Goal: Task Accomplishment & Management: Manage account settings

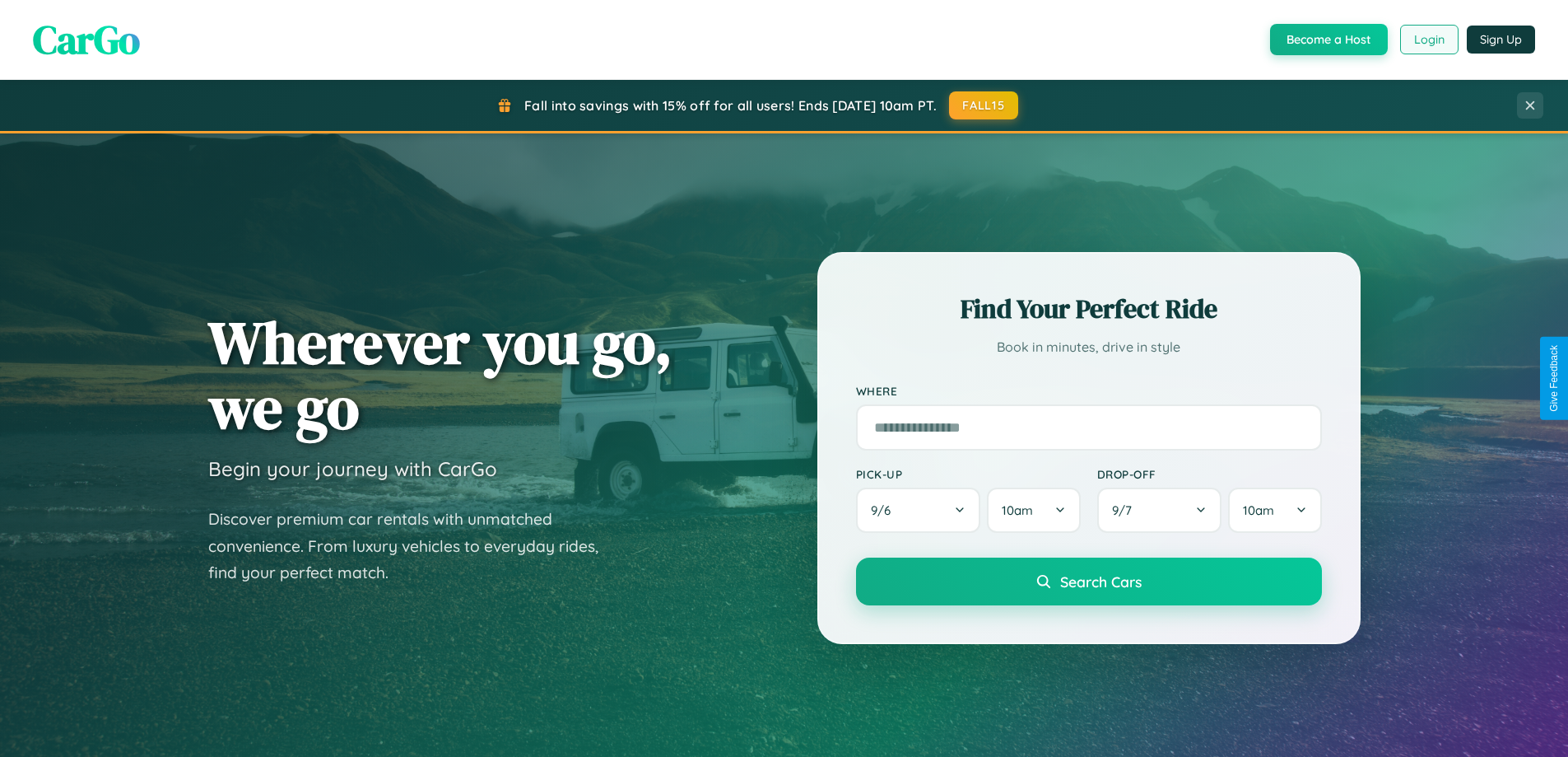
click at [1428, 40] on button "Login" at bounding box center [1429, 40] width 58 height 29
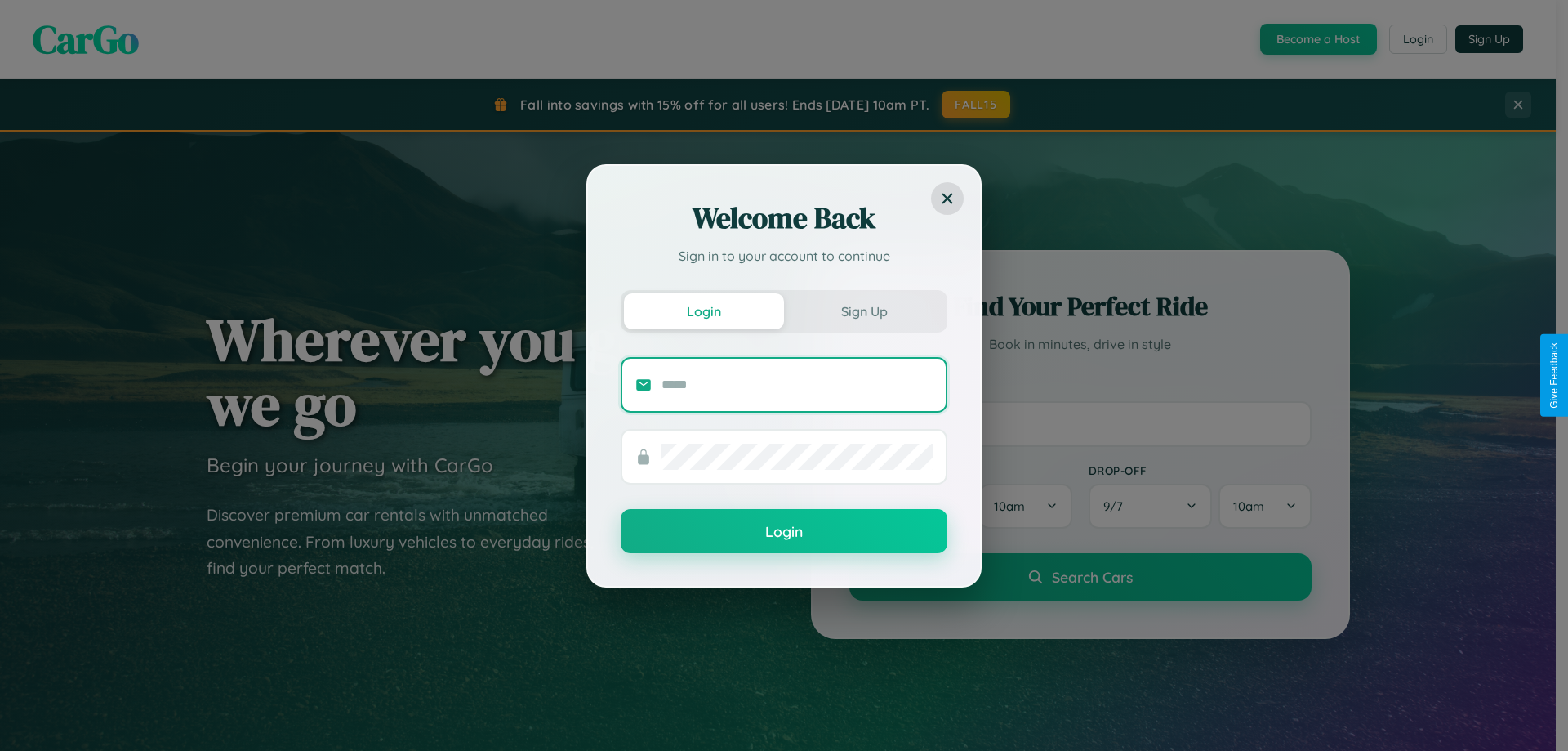
click at [797, 384] on input "text" at bounding box center [797, 384] width 272 height 26
type input "**********"
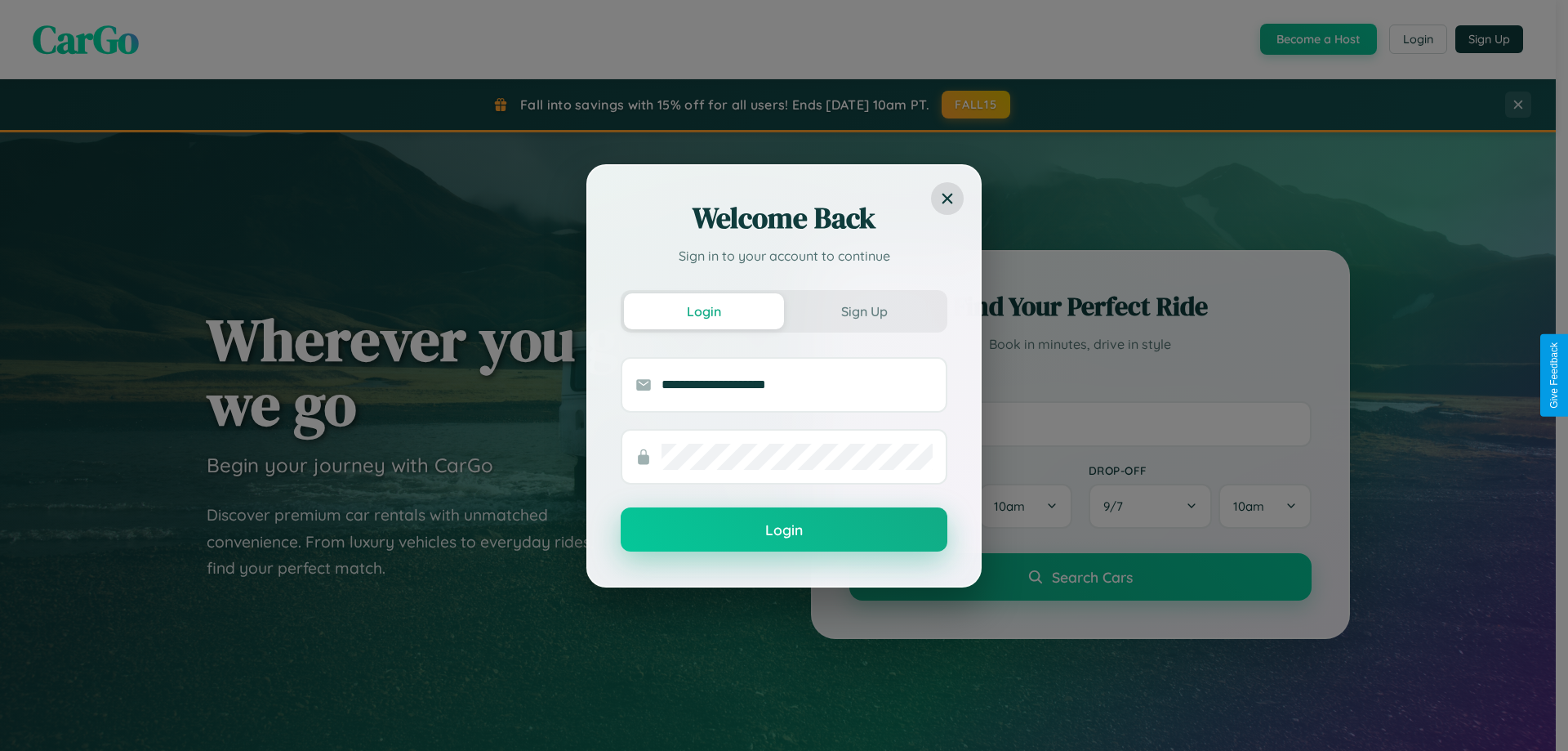
click at [784, 529] on button "Login" at bounding box center [784, 528] width 326 height 44
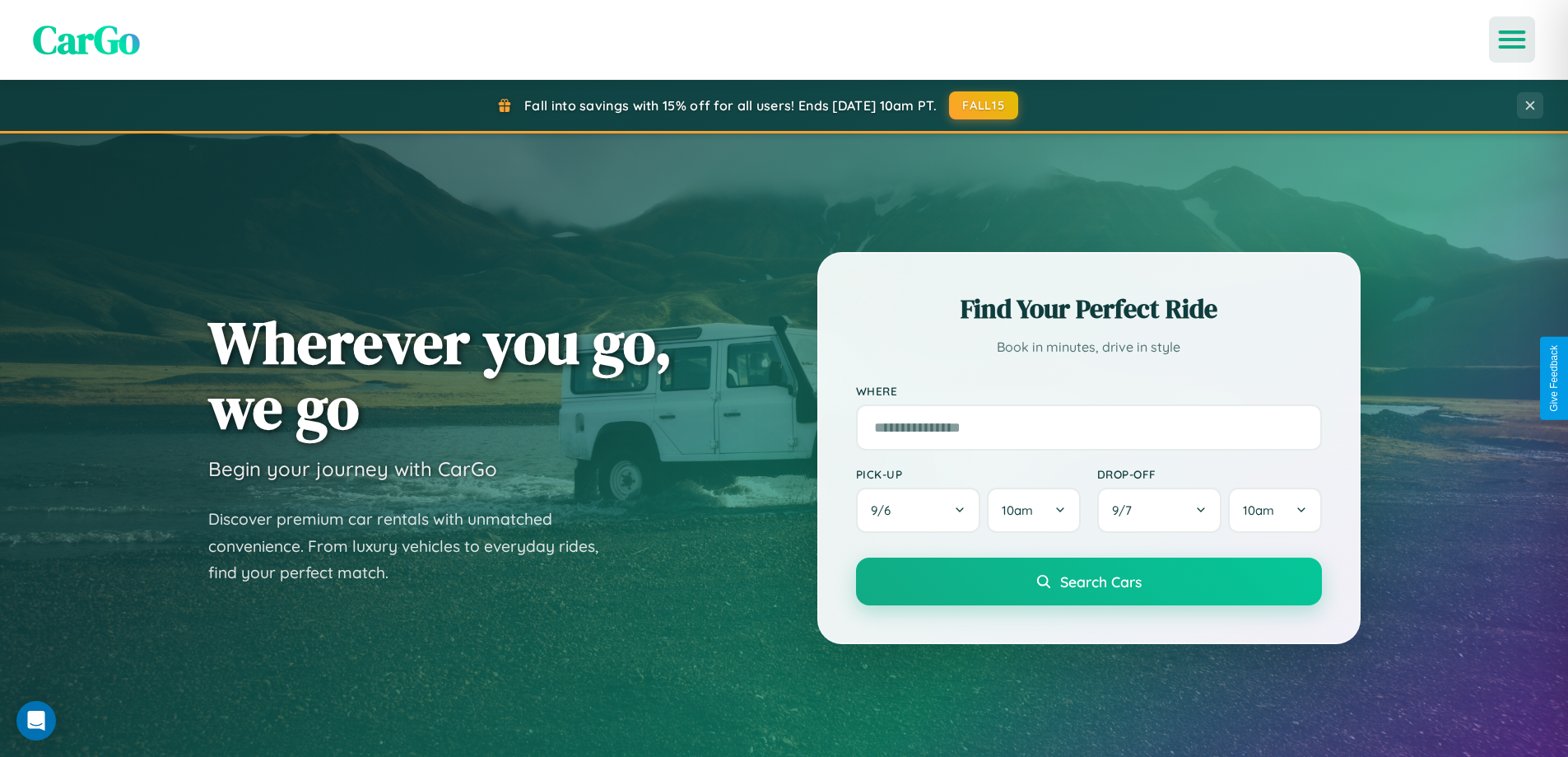
click at [1512, 40] on icon "Open menu" at bounding box center [1513, 39] width 24 height 15
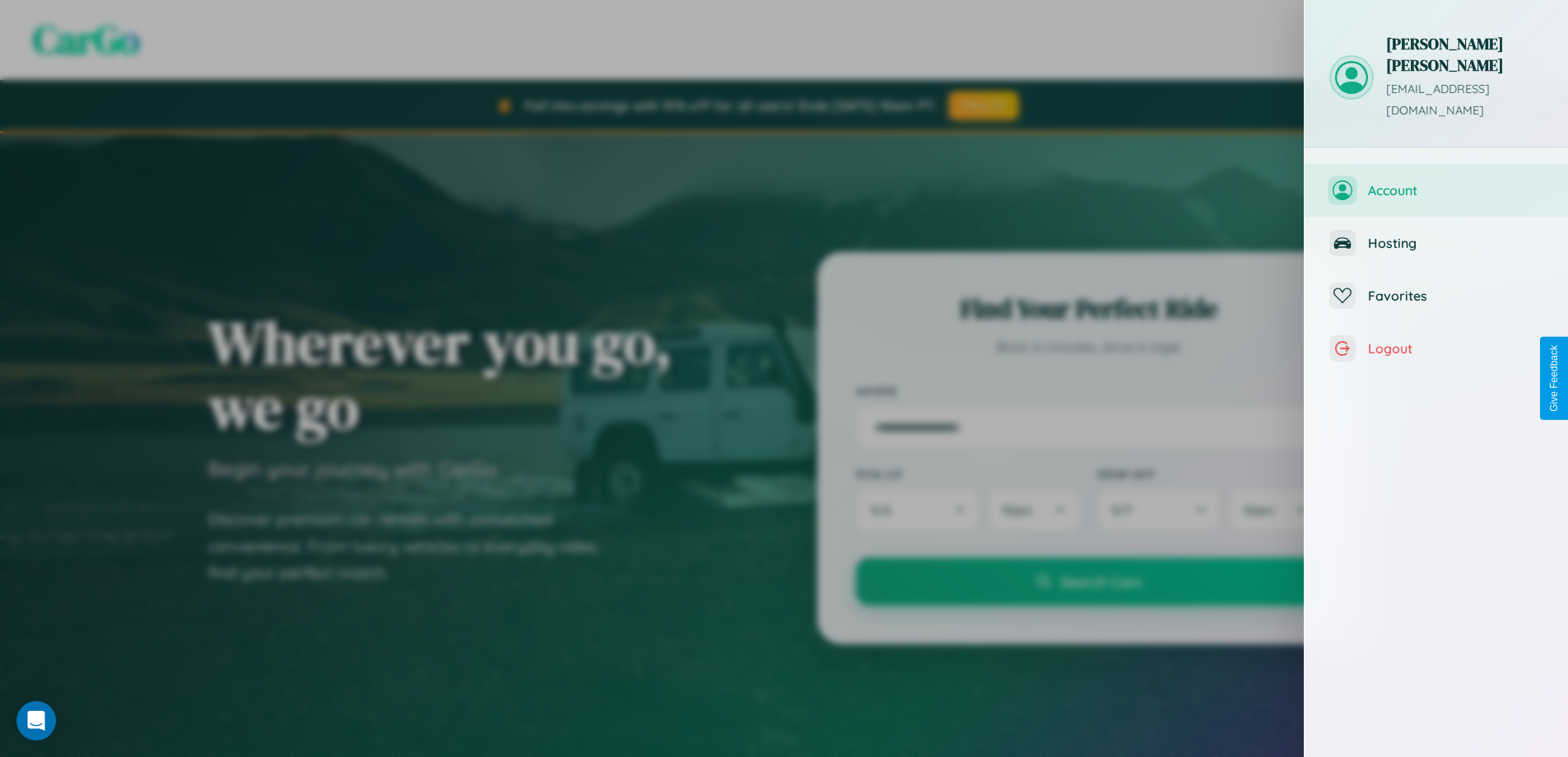
click at [1436, 182] on span "Account" at bounding box center [1455, 190] width 175 height 16
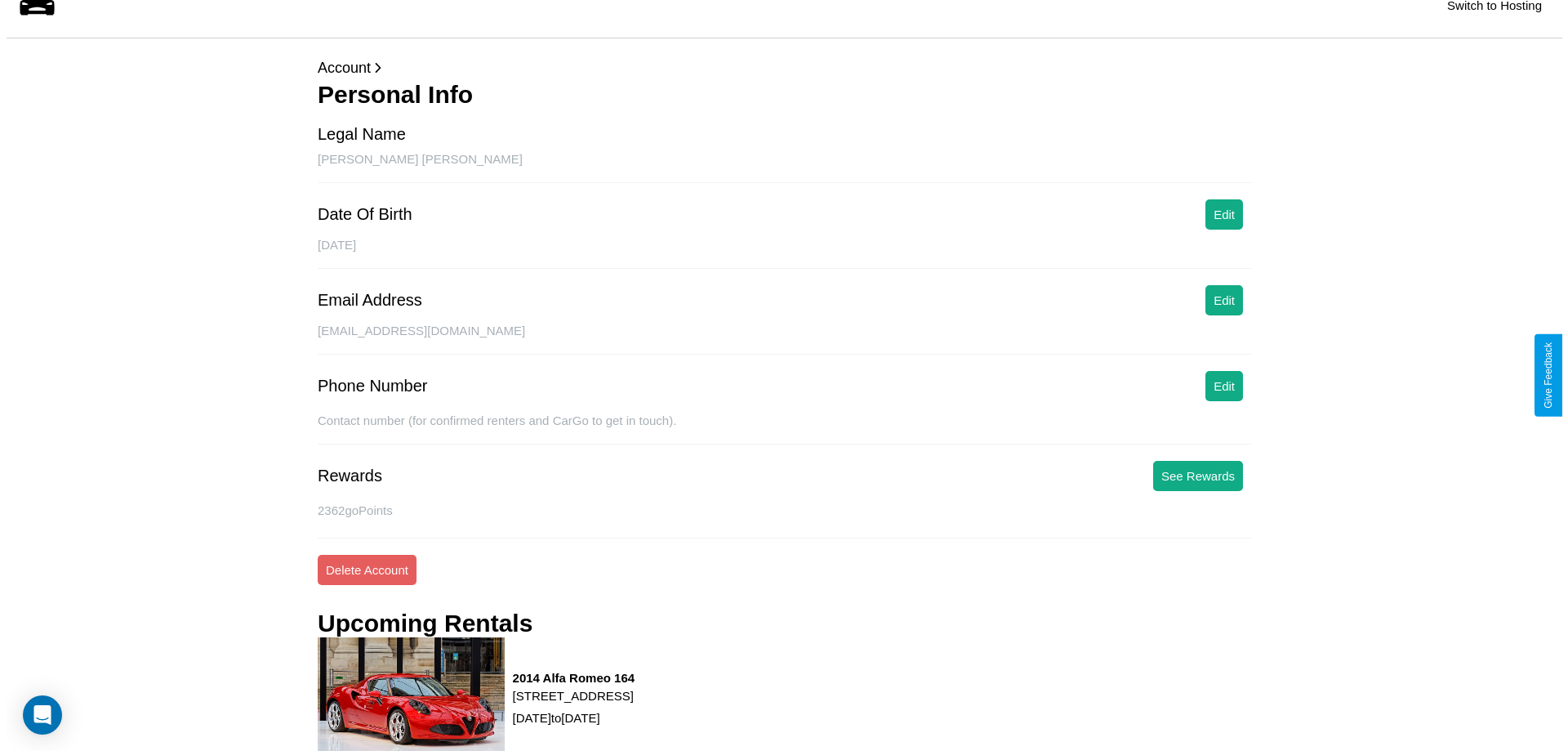
scroll to position [222, 0]
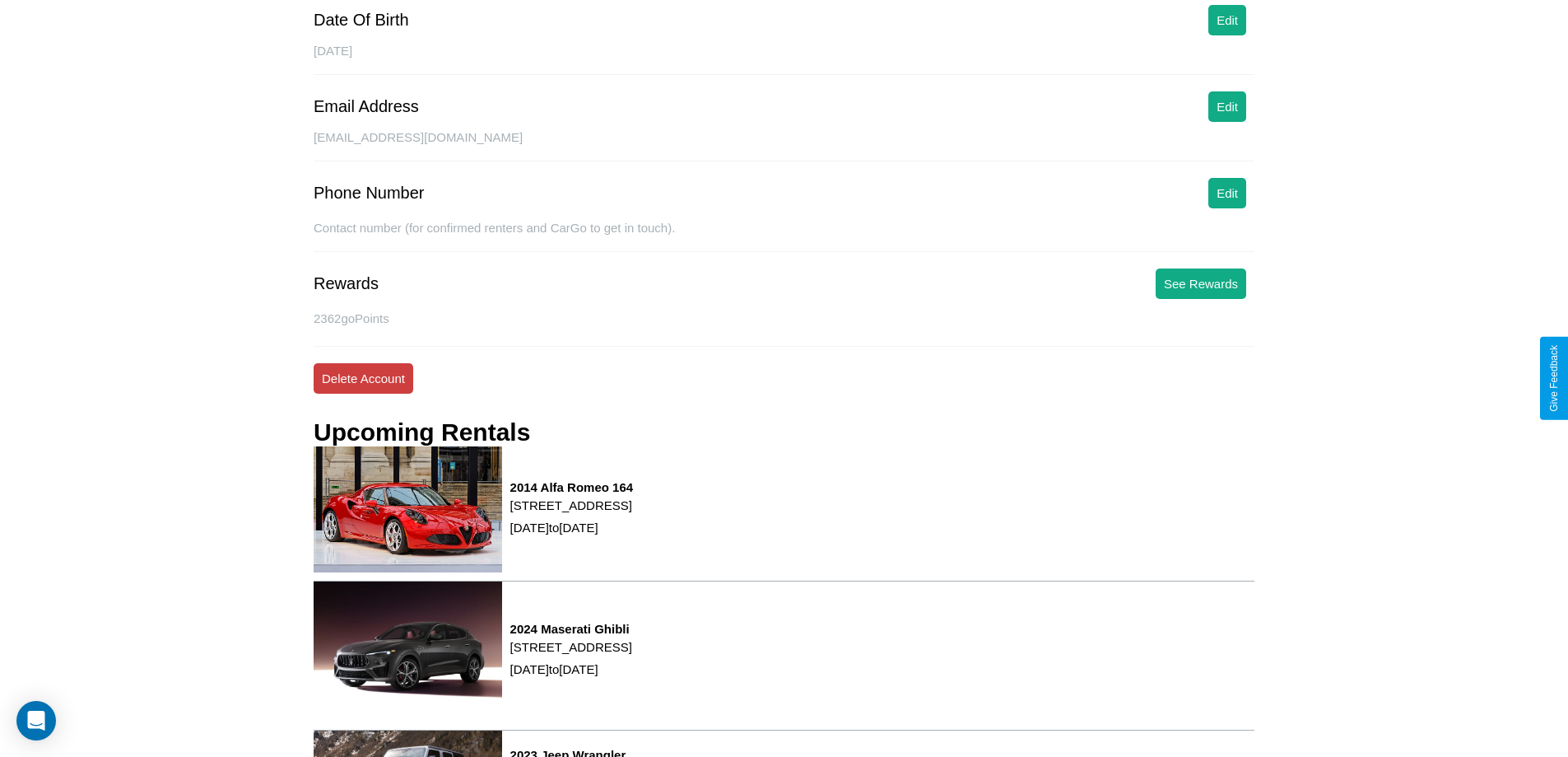
click at [363, 378] on button "Delete Account" at bounding box center [363, 378] width 100 height 30
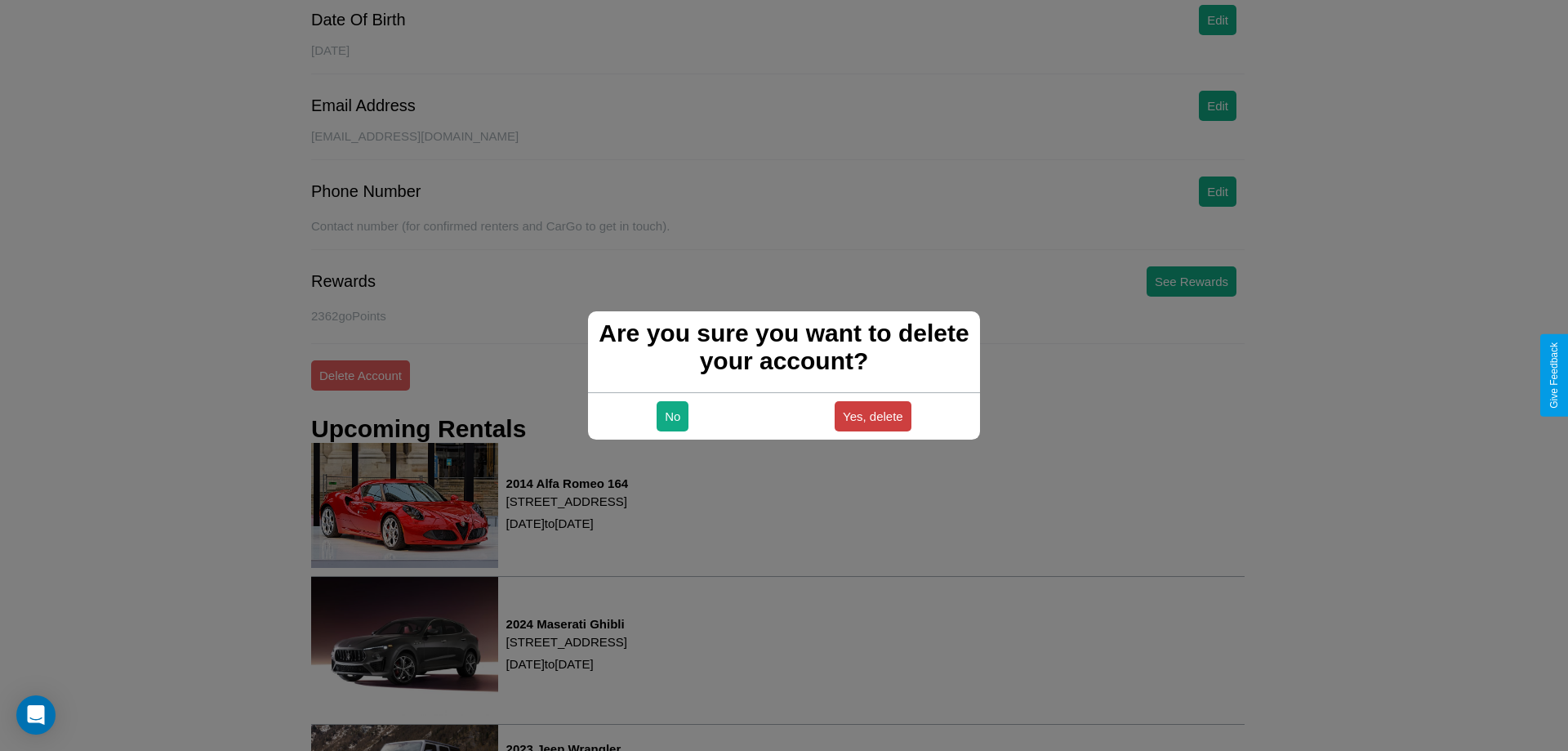
click at [872, 416] on button "Yes, delete" at bounding box center [872, 416] width 76 height 30
